Goal: Task Accomplishment & Management: Use online tool/utility

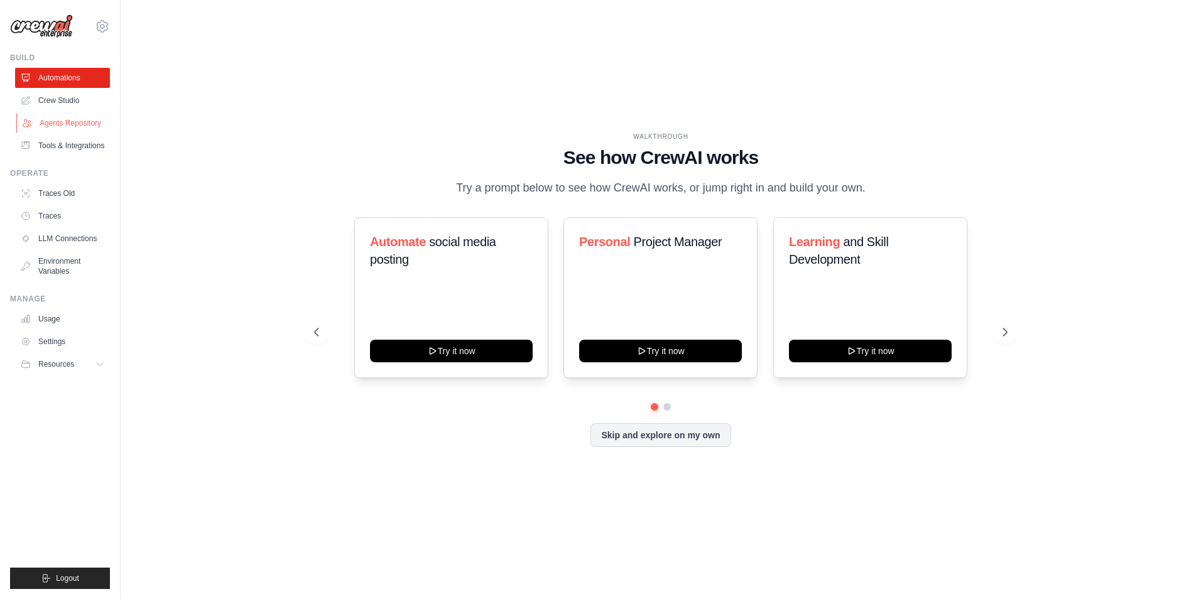
click at [60, 128] on link "Agents Repository" at bounding box center [63, 123] width 95 height 20
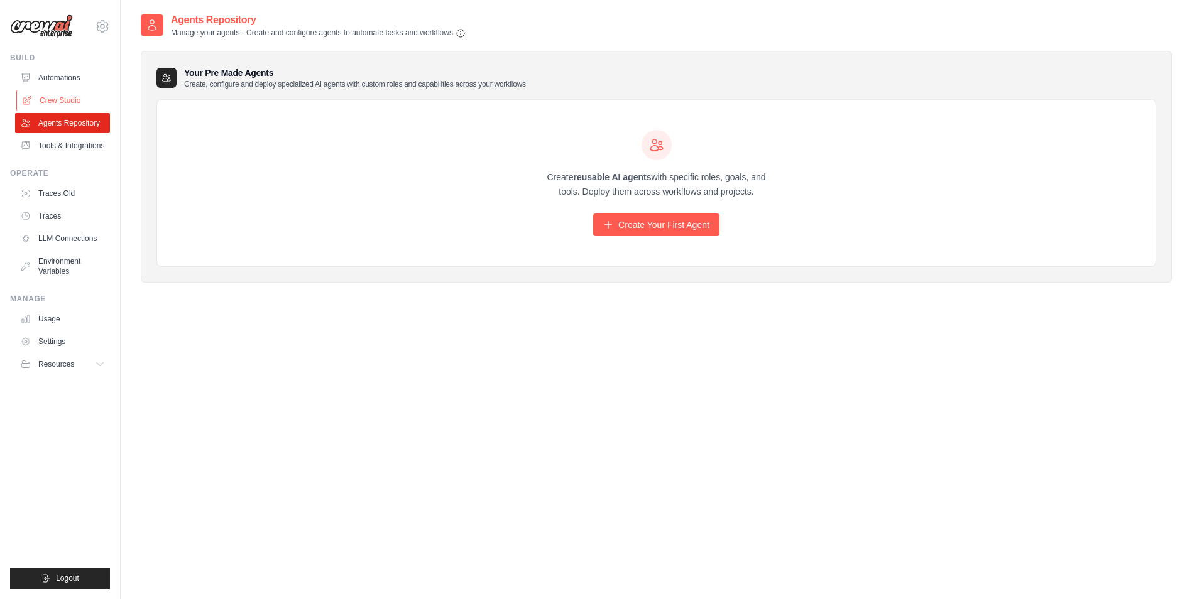
click at [62, 100] on link "Crew Studio" at bounding box center [63, 100] width 95 height 20
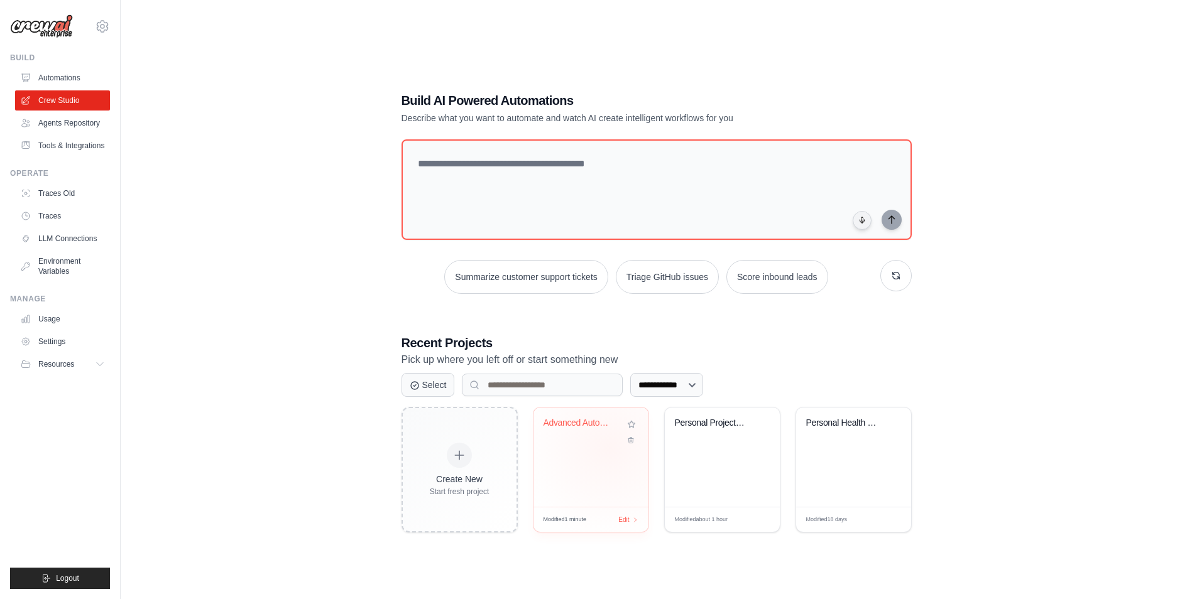
click at [584, 454] on div "Advanced Automotive Newsletter Auto..." at bounding box center [590, 457] width 115 height 99
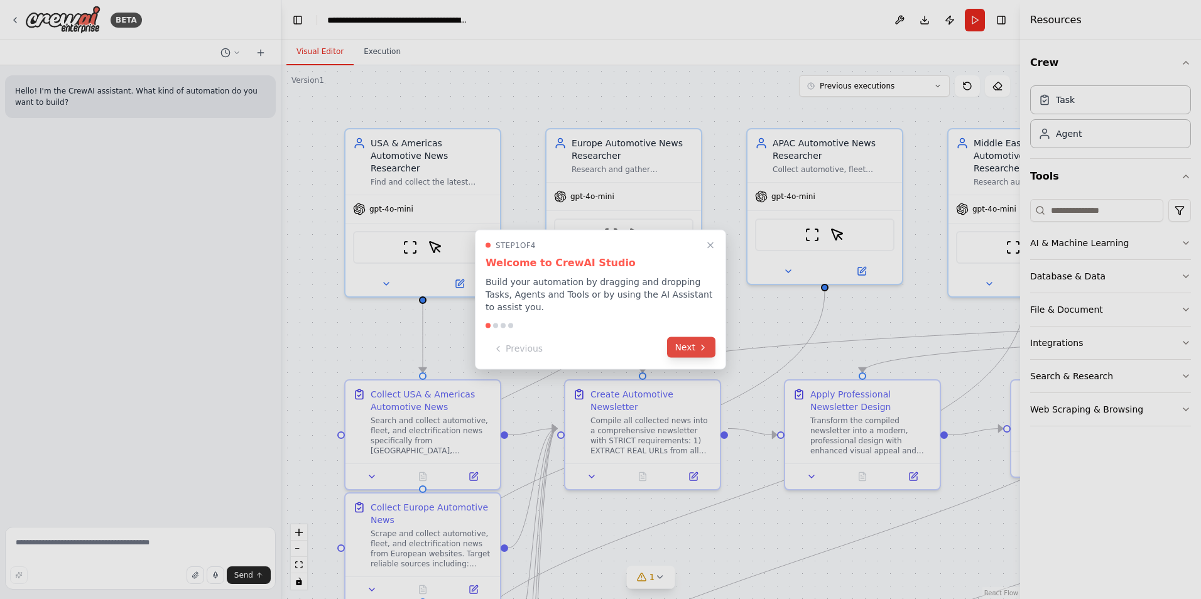
click at [695, 337] on button "Next" at bounding box center [691, 347] width 48 height 21
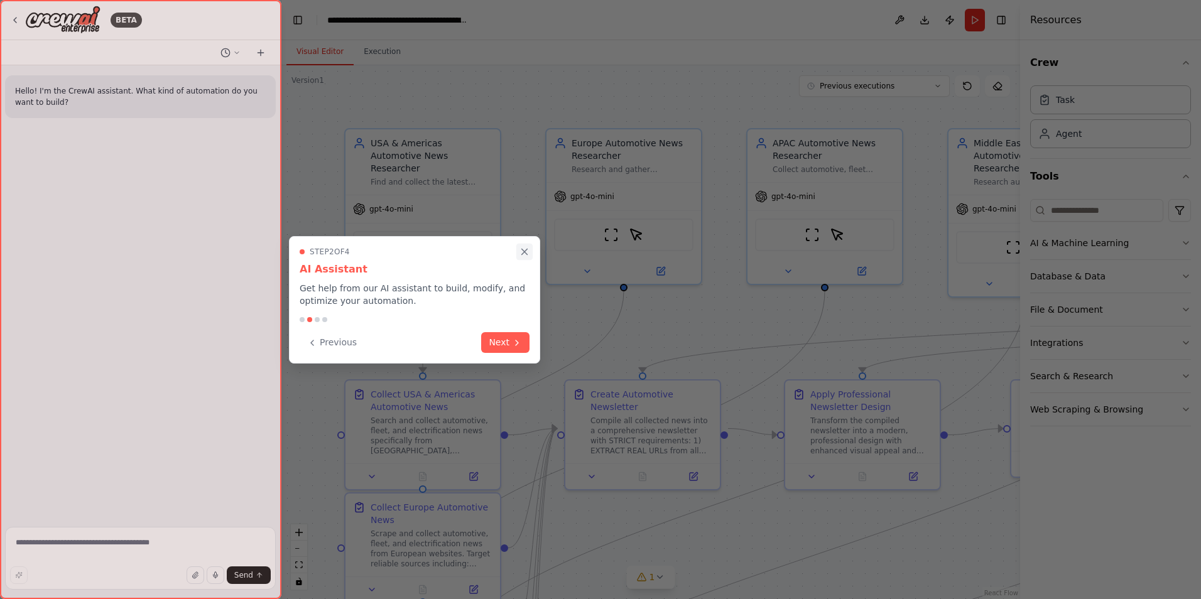
click at [528, 255] on icon "Close walkthrough" at bounding box center [524, 251] width 11 height 11
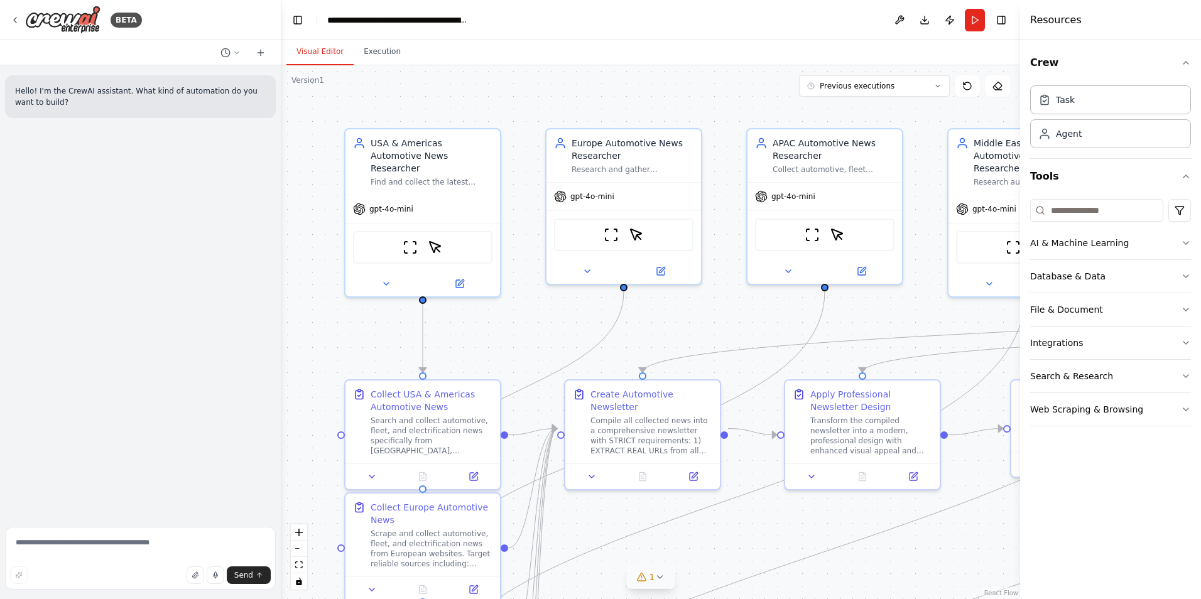
click at [638, 579] on icon at bounding box center [642, 577] width 10 height 10
click at [531, 582] on div "Google gmail integration is not connected. Please connect before using it." at bounding box center [650, 576] width 295 height 16
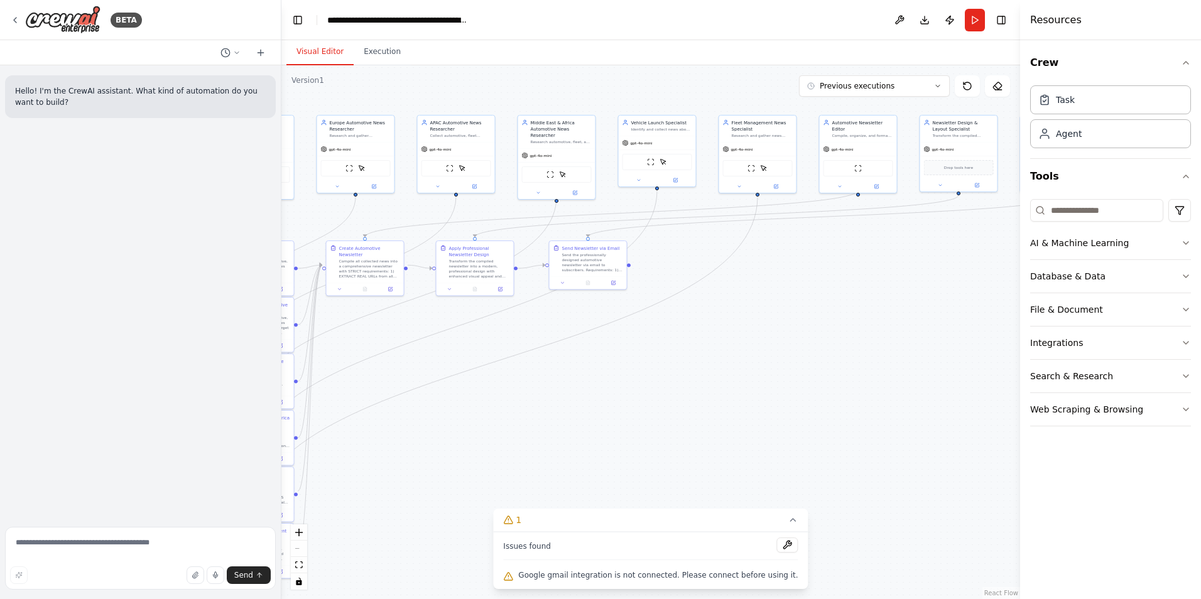
drag, startPoint x: 940, startPoint y: 508, endPoint x: 526, endPoint y: 308, distance: 459.8
click at [526, 308] on div ".deletable-edge-delete-btn { width: 20px; height: 20px; border: 0px solid #ffff…" at bounding box center [650, 332] width 739 height 534
click at [621, 407] on div ".deletable-edge-delete-btn { width: 20px; height: 20px; border: 0px solid #ffff…" at bounding box center [650, 332] width 739 height 534
click at [513, 522] on icon at bounding box center [508, 520] width 10 height 10
click at [644, 575] on icon at bounding box center [642, 578] width 8 height 8
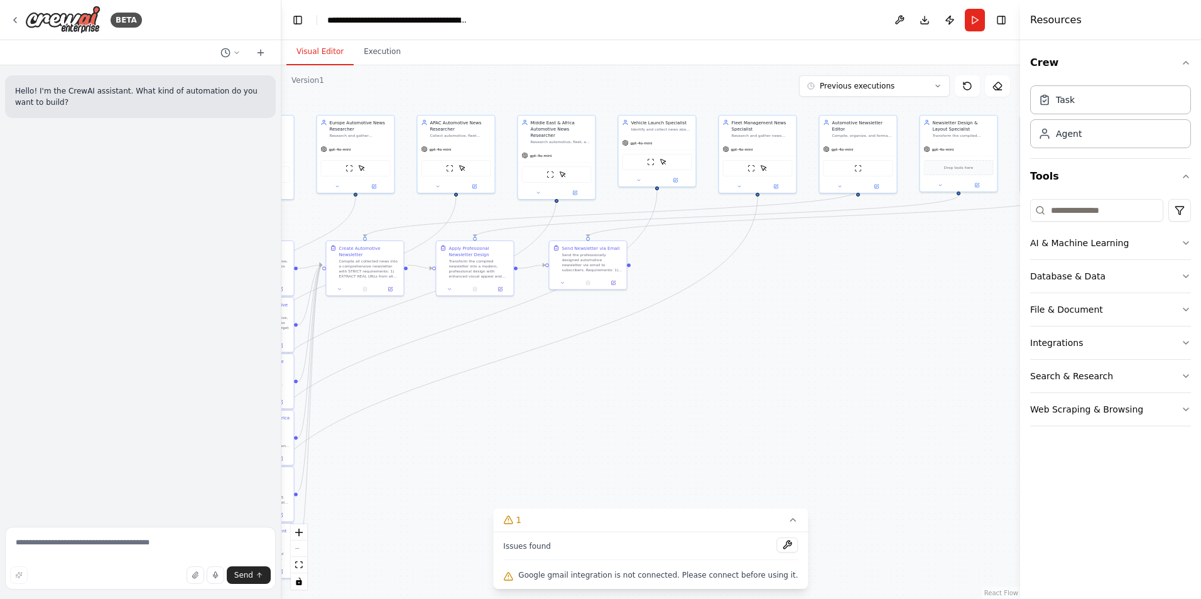
click at [513, 577] on icon at bounding box center [509, 577] width 8 height 8
click at [579, 572] on span "Google gmail integration is not connected. Please connect before using it." at bounding box center [658, 576] width 280 height 10
click at [777, 540] on button at bounding box center [787, 545] width 21 height 15
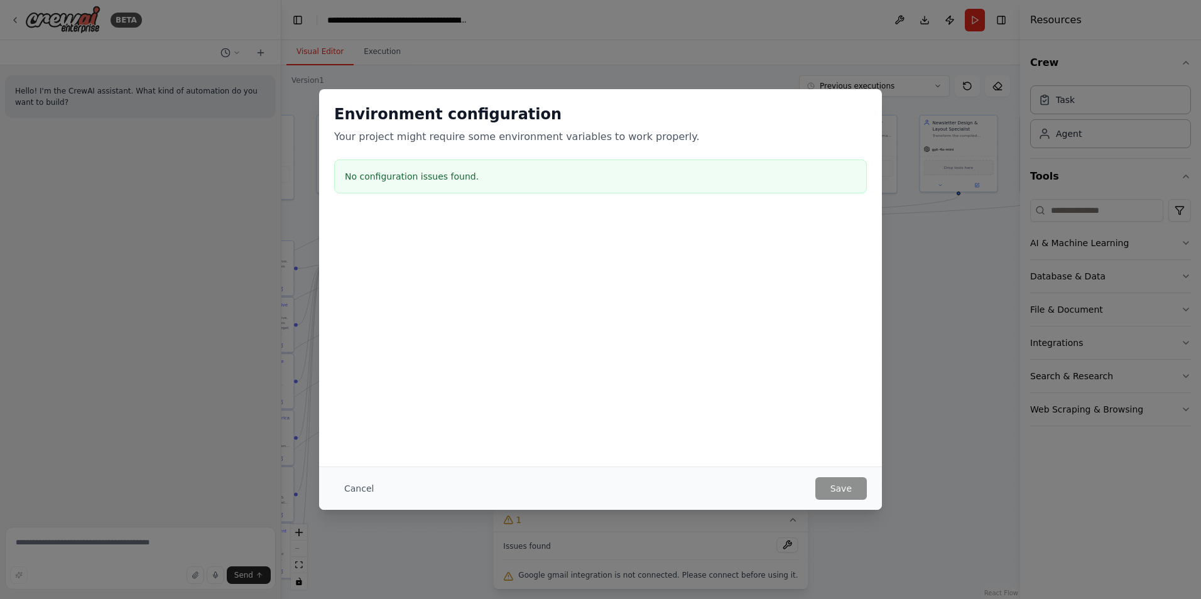
click at [849, 501] on div "Cancel Save" at bounding box center [600, 488] width 563 height 43
click at [368, 483] on button "Cancel" at bounding box center [359, 489] width 50 height 23
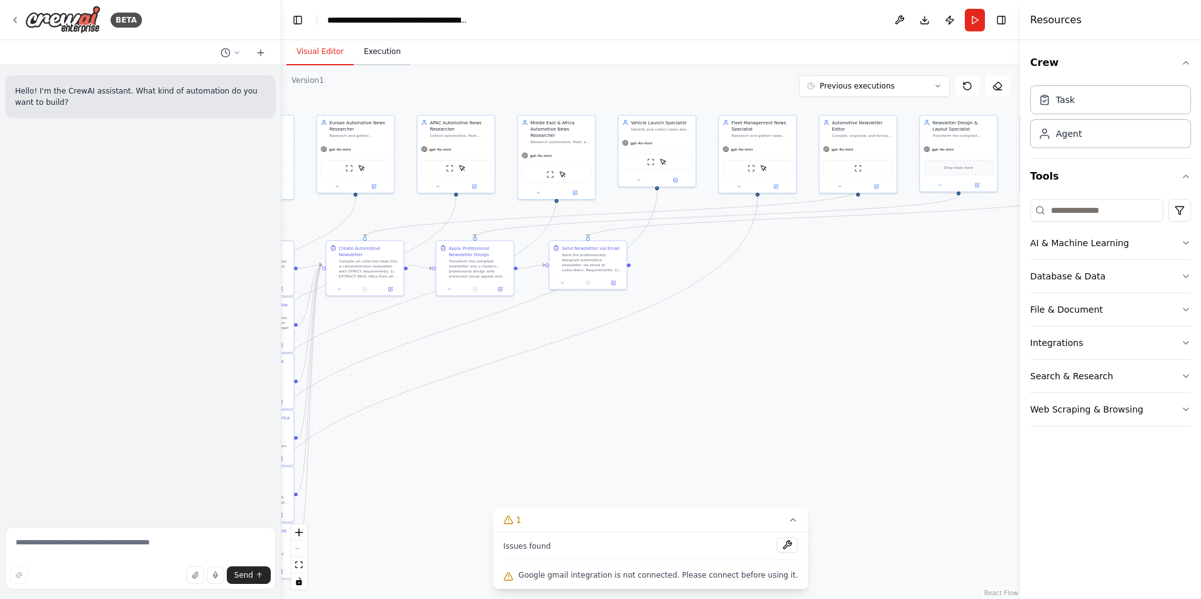
click at [379, 54] on button "Execution" at bounding box center [382, 52] width 57 height 26
click at [310, 53] on button "Visual Editor" at bounding box center [320, 52] width 67 height 26
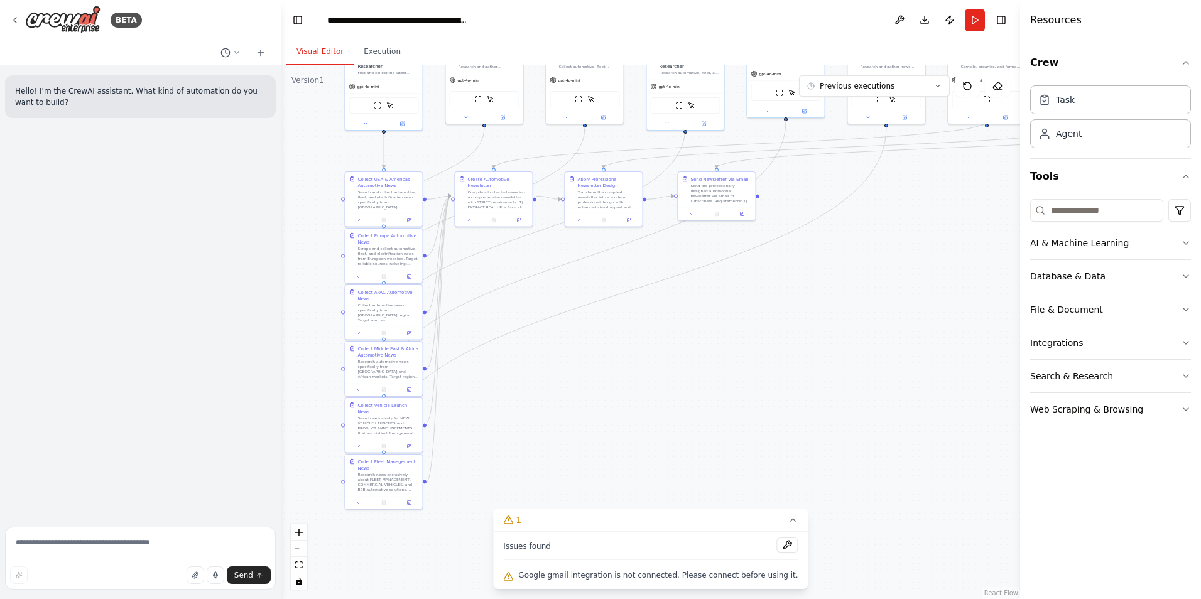
drag, startPoint x: 511, startPoint y: 470, endPoint x: 640, endPoint y: 399, distance: 147.1
click at [640, 399] on div ".deletable-edge-delete-btn { width: 20px; height: 20px; border: 0px solid #ffff…" at bounding box center [650, 332] width 739 height 534
click at [513, 524] on icon at bounding box center [509, 520] width 8 height 8
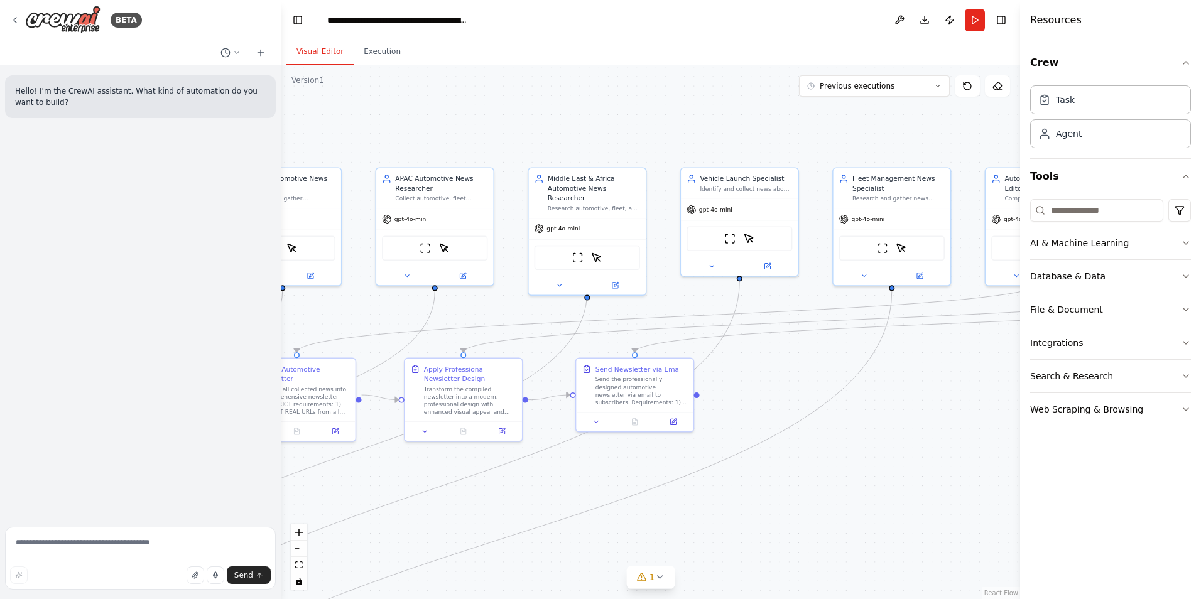
drag, startPoint x: 994, startPoint y: 288, endPoint x: 870, endPoint y: 567, distance: 306.0
click at [870, 567] on div ".deletable-edge-delete-btn { width: 20px; height: 20px; border: 0px solid #ffff…" at bounding box center [650, 332] width 739 height 534
click at [624, 390] on div "Send the professionally designed automotive newsletter via email to subscribers…" at bounding box center [642, 389] width 92 height 31
click at [676, 423] on icon at bounding box center [674, 421] width 8 height 8
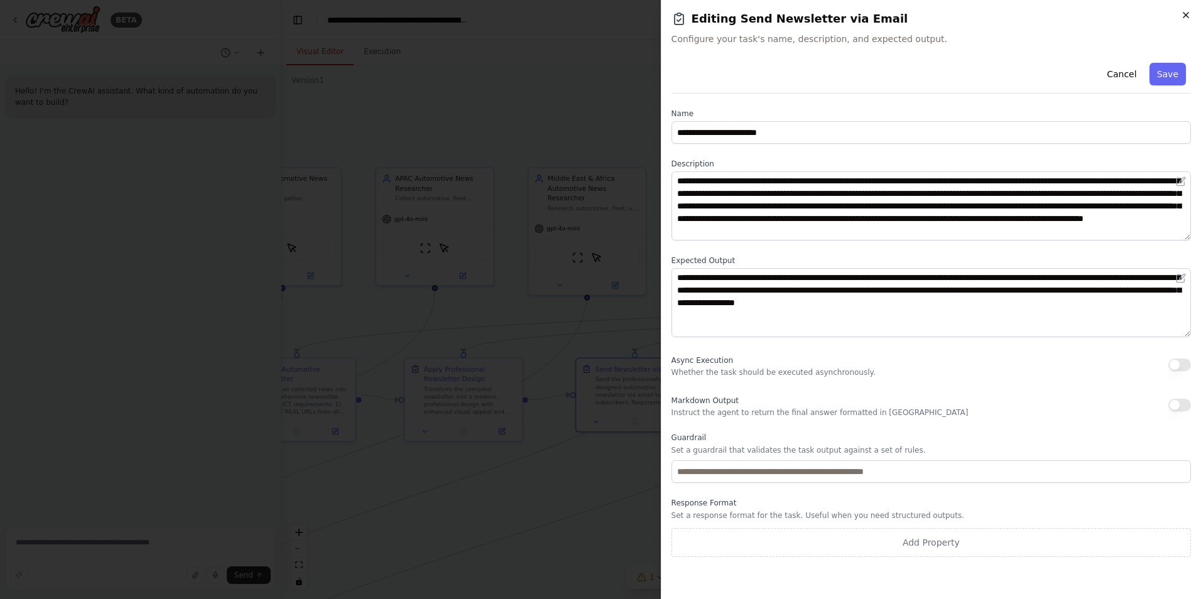
click at [1188, 13] on icon "button" at bounding box center [1186, 15] width 10 height 10
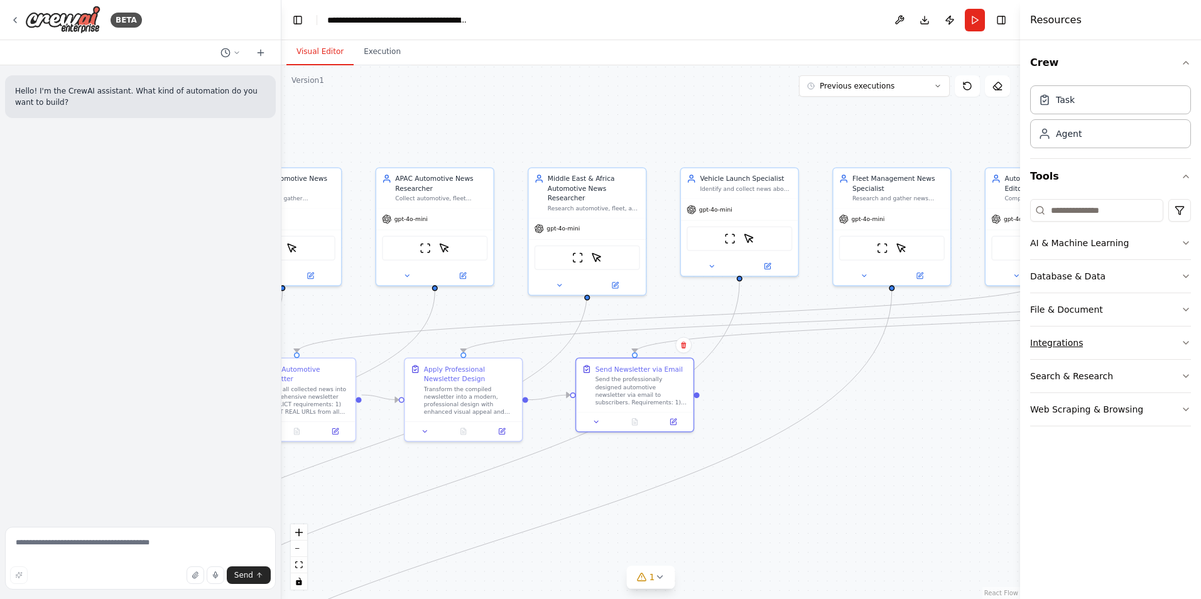
click at [1134, 334] on button "Integrations" at bounding box center [1110, 343] width 161 height 33
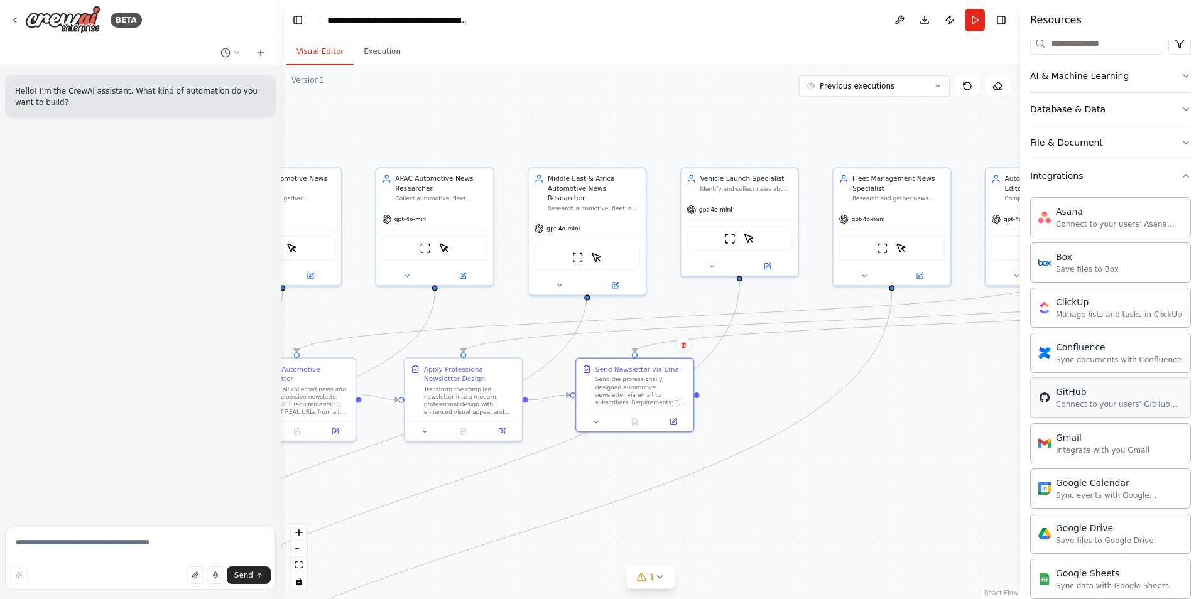
scroll to position [188, 0]
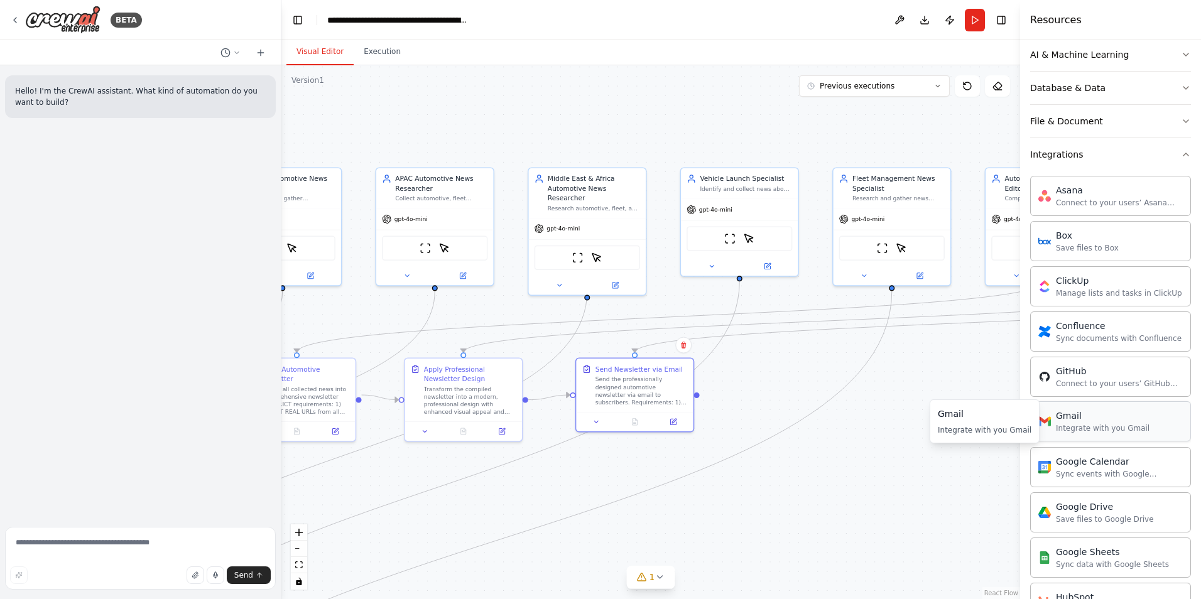
click at [1067, 421] on div "Gmail" at bounding box center [1103, 416] width 94 height 13
click at [1049, 427] on img at bounding box center [1045, 421] width 13 height 13
click at [1068, 418] on div "Gmail" at bounding box center [1103, 416] width 94 height 13
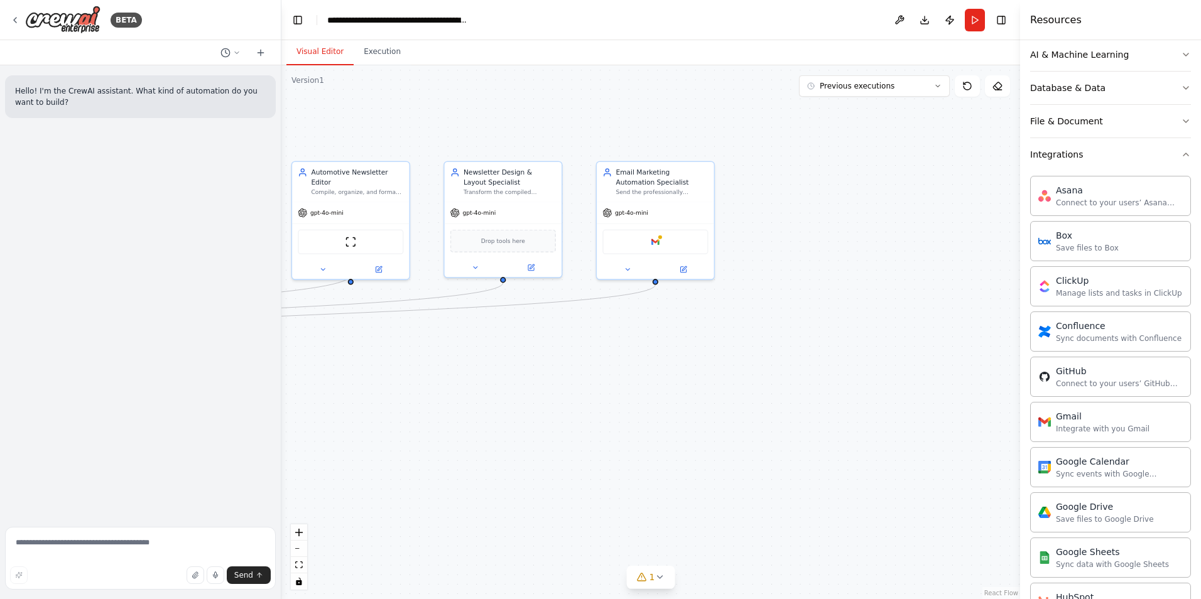
drag, startPoint x: 768, startPoint y: 447, endPoint x: 75, endPoint y: 441, distance: 693.7
click at [75, 441] on div "**********" at bounding box center [600, 299] width 1201 height 599
click at [657, 236] on div at bounding box center [660, 235] width 6 height 6
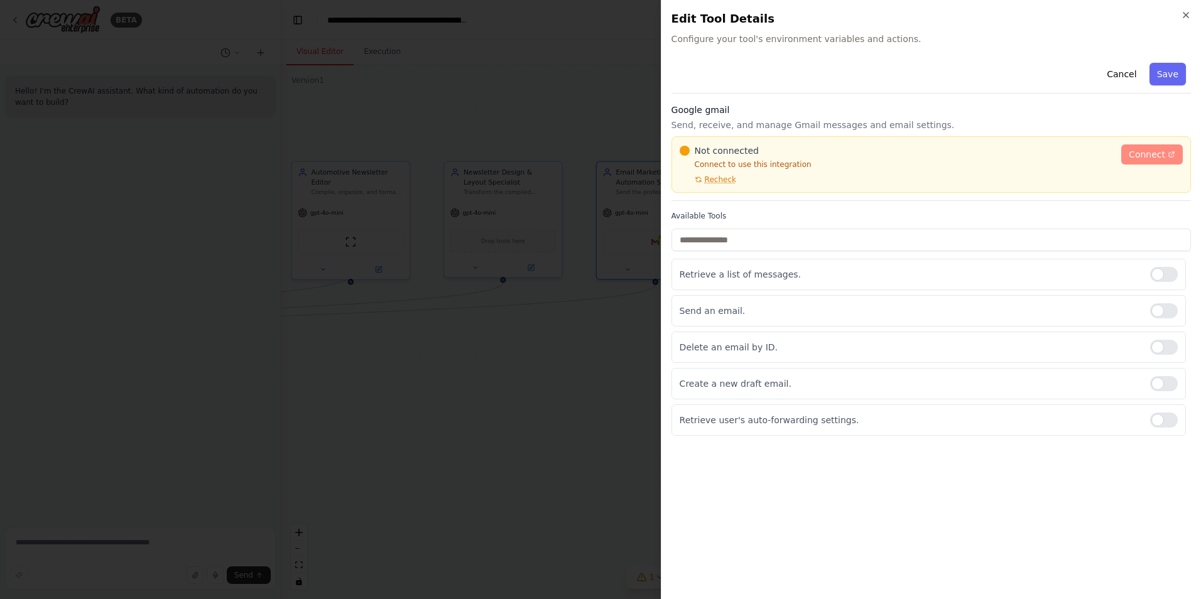
click at [1142, 159] on span "Connect" at bounding box center [1147, 154] width 36 height 13
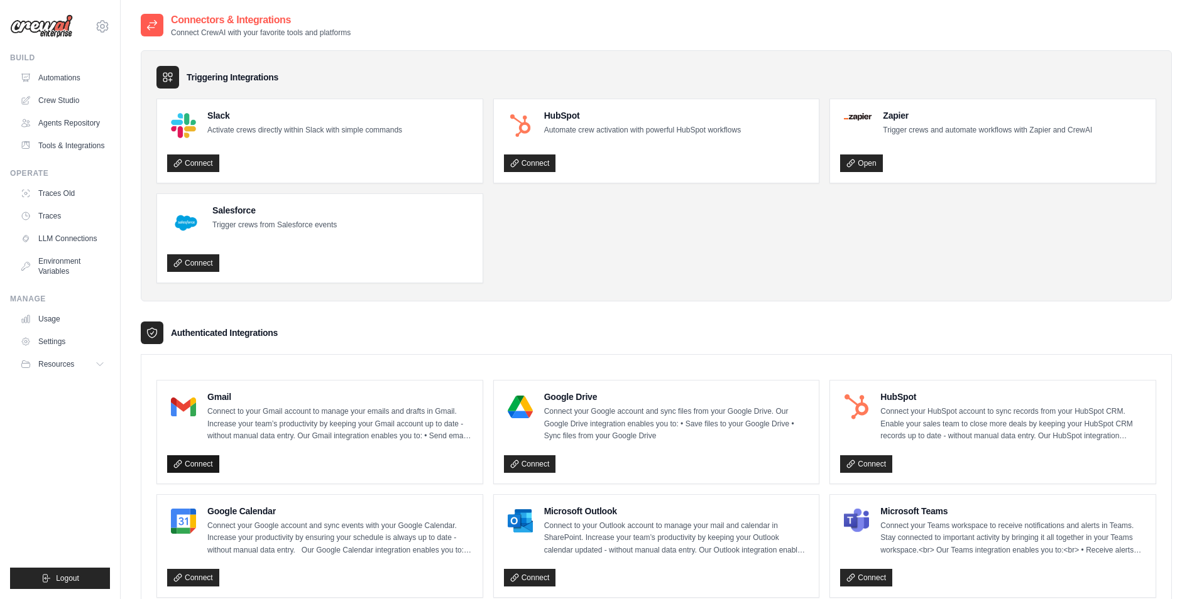
click at [196, 464] on link "Connect" at bounding box center [193, 465] width 52 height 18
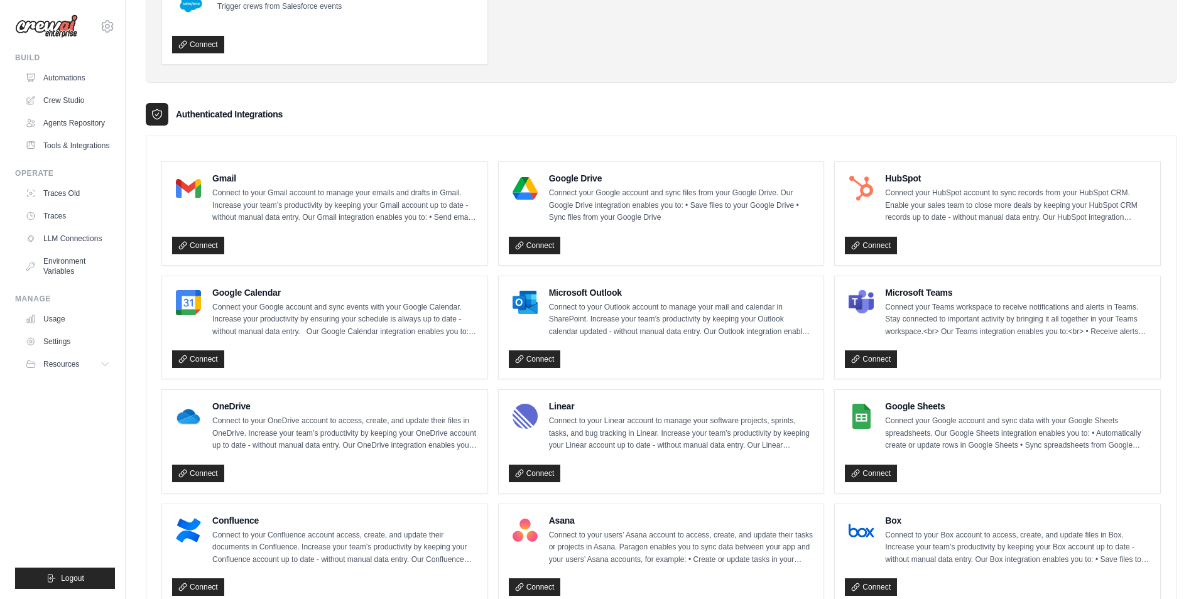
scroll to position [188, 0]
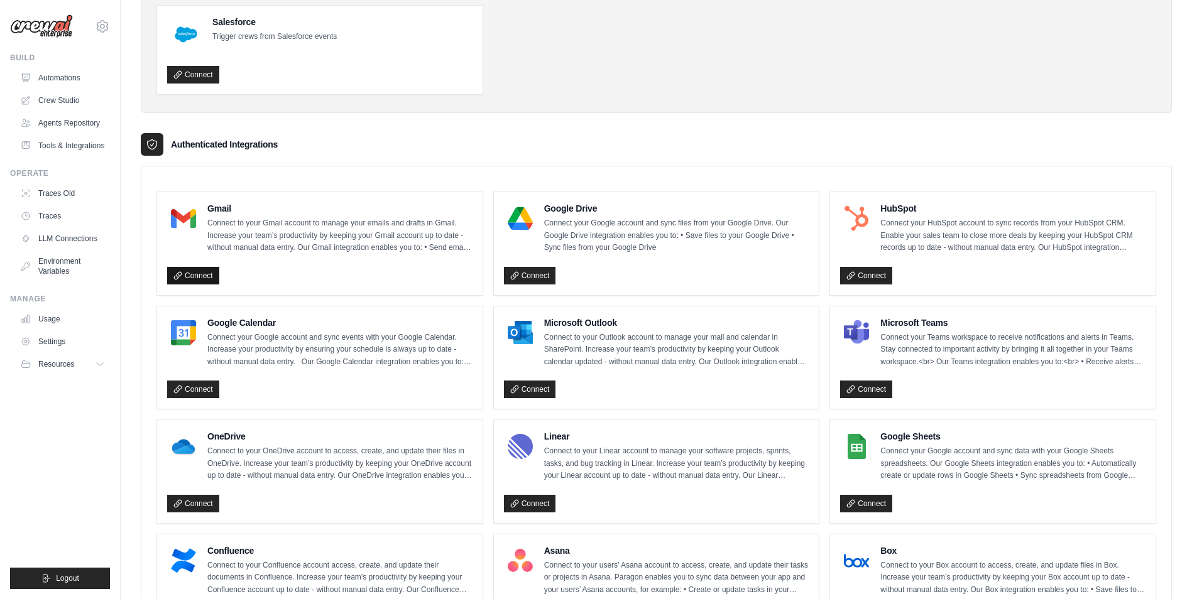
click at [192, 267] on link "Connect" at bounding box center [193, 276] width 52 height 18
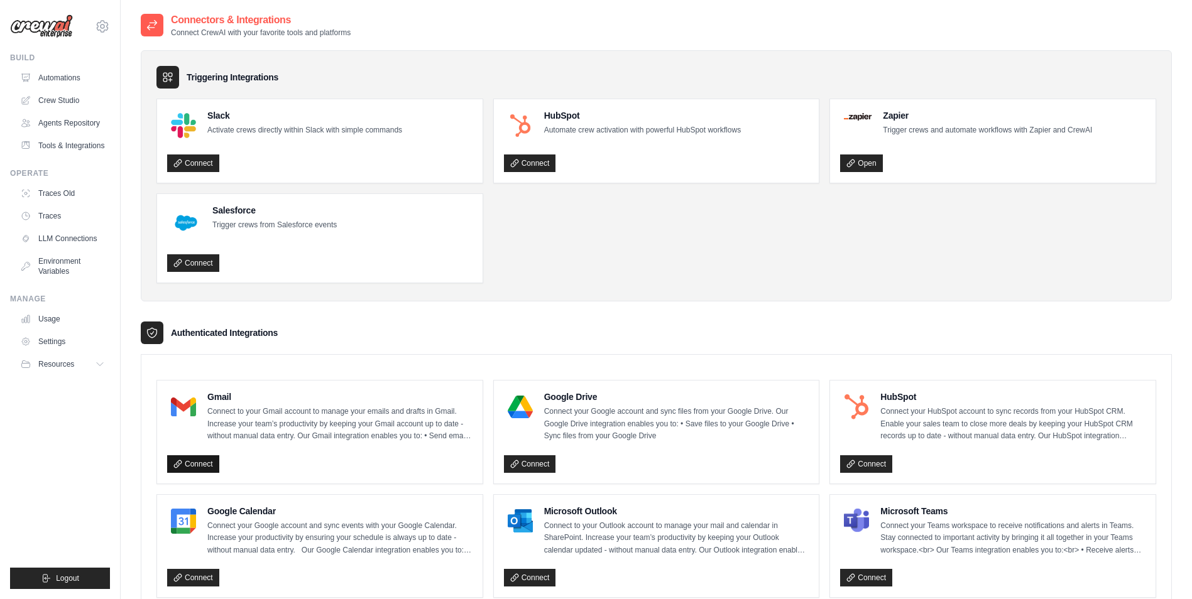
click at [191, 465] on link "Connect" at bounding box center [193, 465] width 52 height 18
click at [204, 466] on link "Connect" at bounding box center [193, 465] width 52 height 18
click at [853, 158] on link "Open" at bounding box center [861, 164] width 42 height 18
click at [868, 158] on link "Open" at bounding box center [861, 164] width 42 height 18
click at [40, 77] on link "Automations" at bounding box center [63, 78] width 95 height 20
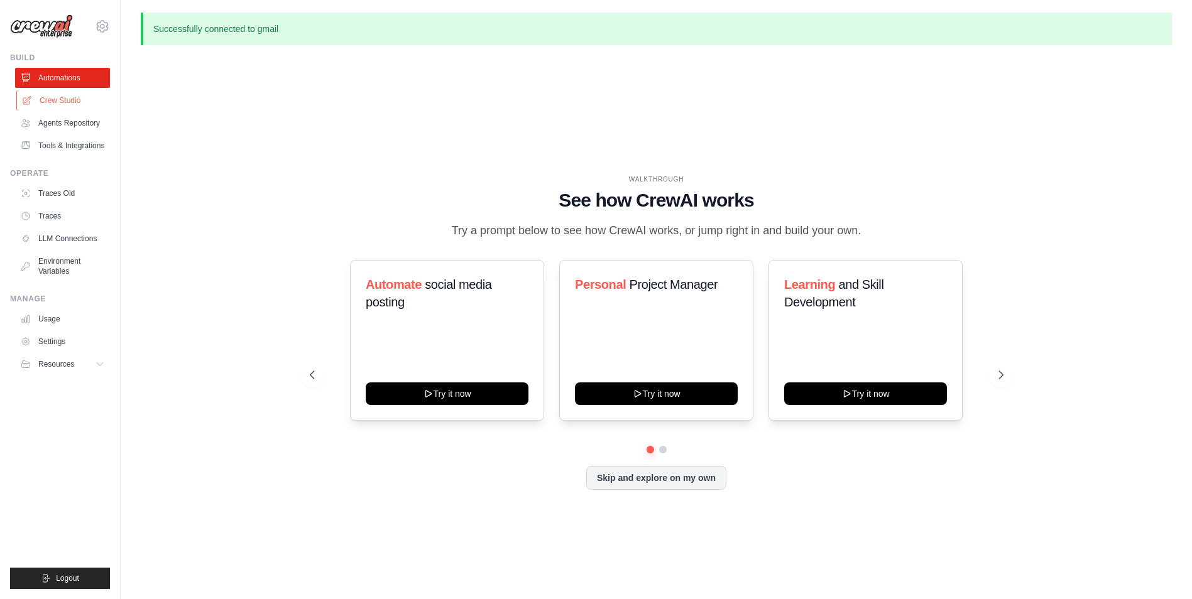
click at [61, 100] on link "Crew Studio" at bounding box center [63, 100] width 95 height 20
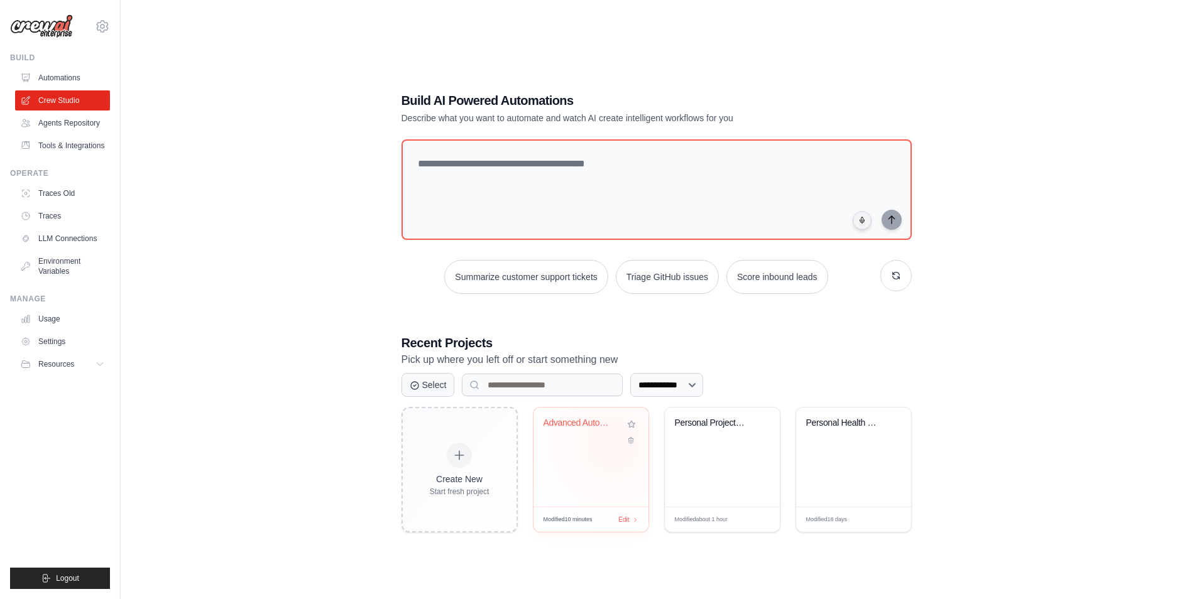
click at [613, 444] on div "Advanced Automotive Newsletter Auto..." at bounding box center [591, 432] width 95 height 29
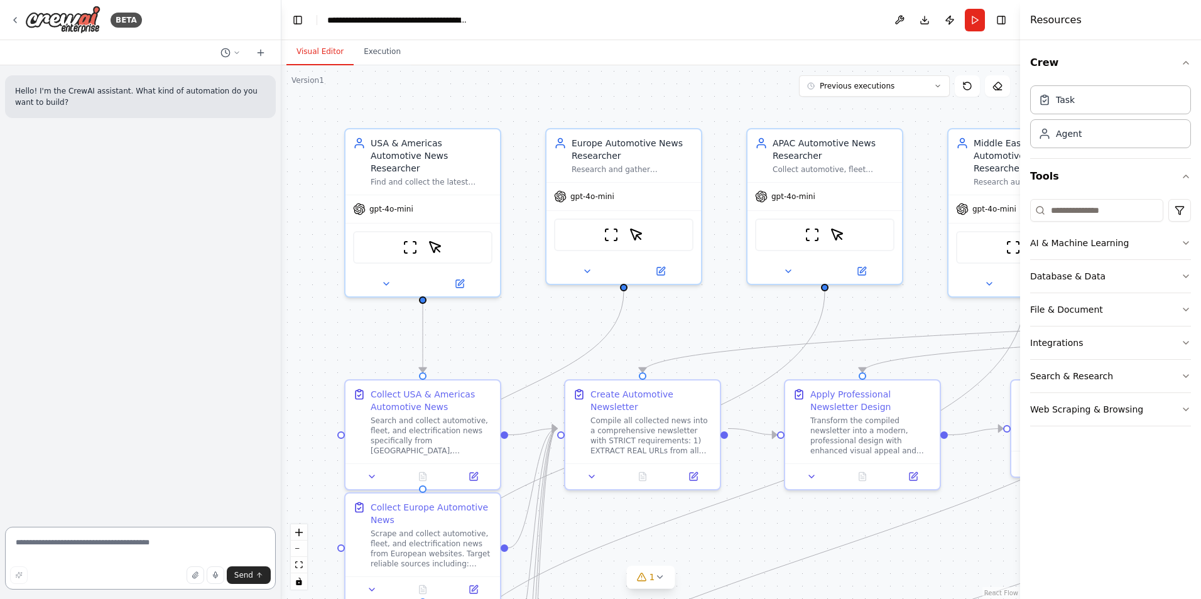
click at [97, 545] on textarea at bounding box center [140, 558] width 271 height 63
type textarea "*"
type textarea "**********"
